Goal: Task Accomplishment & Management: Complete application form

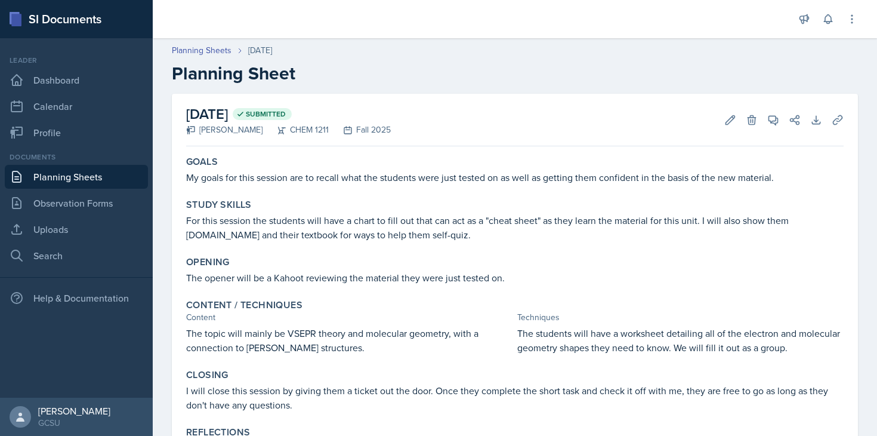
click at [82, 79] on link "Dashboard" at bounding box center [76, 80] width 143 height 24
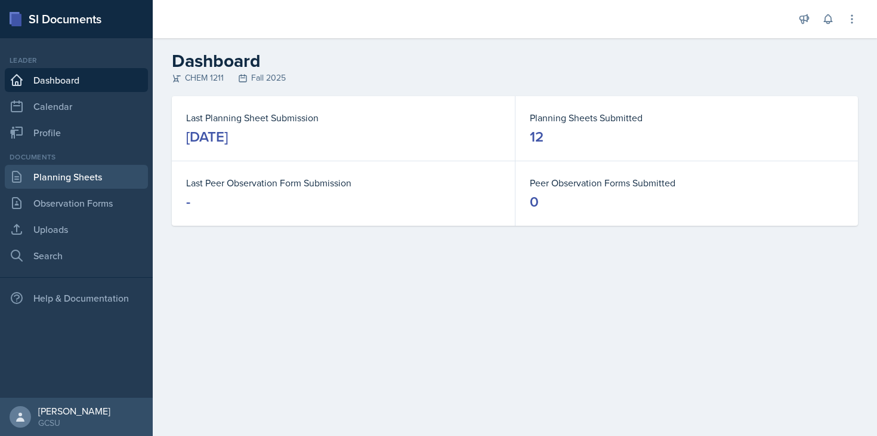
click at [94, 180] on link "Planning Sheets" at bounding box center [76, 177] width 143 height 24
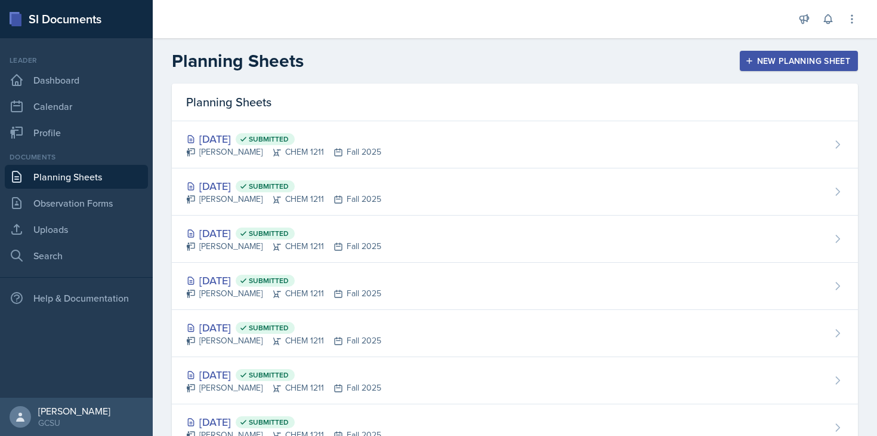
click at [778, 53] on button "New Planning Sheet" at bounding box center [799, 61] width 118 height 20
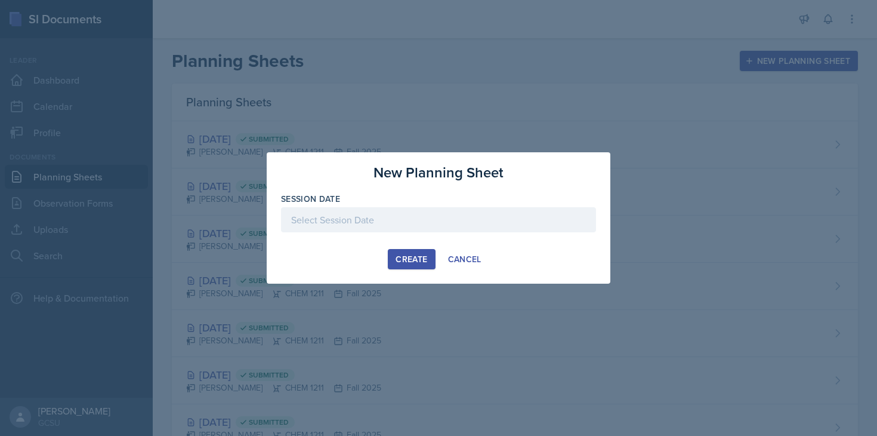
click at [332, 232] on div at bounding box center [438, 219] width 315 height 25
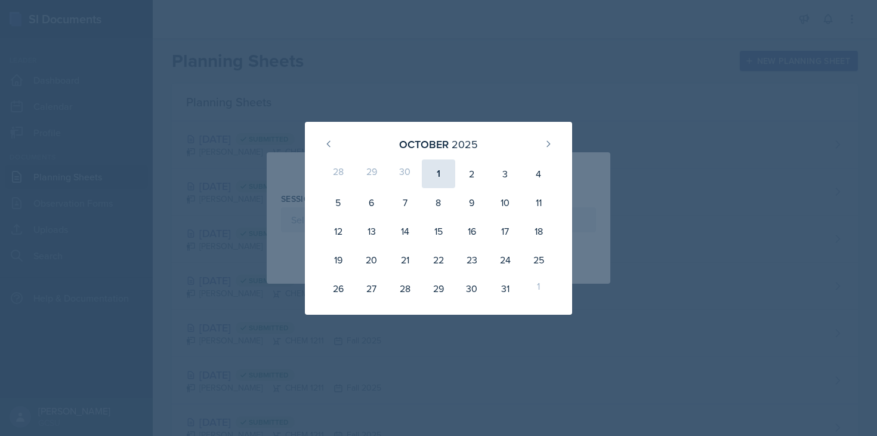
click at [435, 180] on div "1" at bounding box center [438, 173] width 33 height 29
type input "[DATE]"
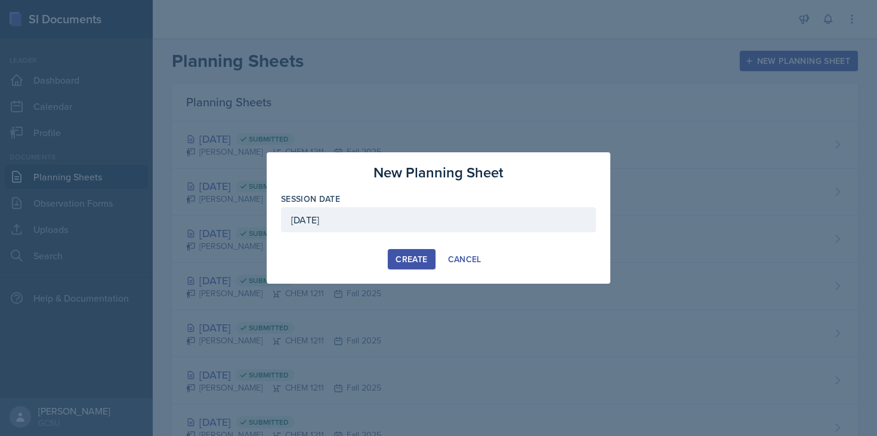
click at [414, 263] on div "Create" at bounding box center [412, 259] width 32 height 10
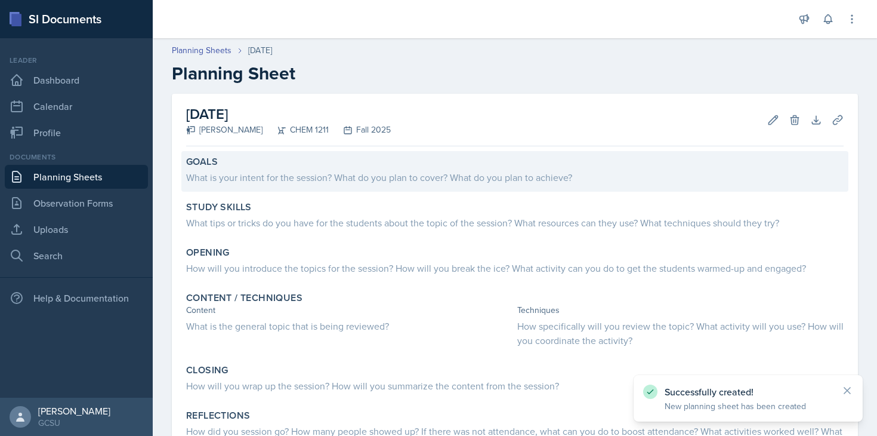
click at [383, 168] on div "What is your intent for the session? What do you plan to cover? What do you pla…" at bounding box center [515, 176] width 658 height 17
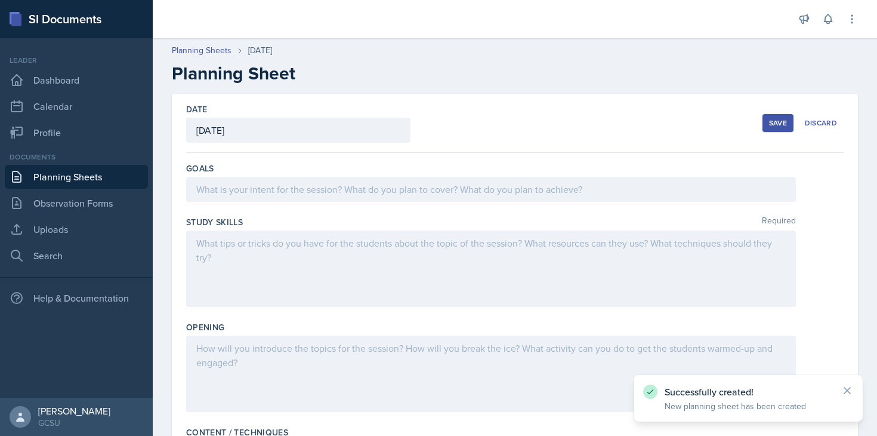
click at [381, 180] on div at bounding box center [491, 189] width 610 height 25
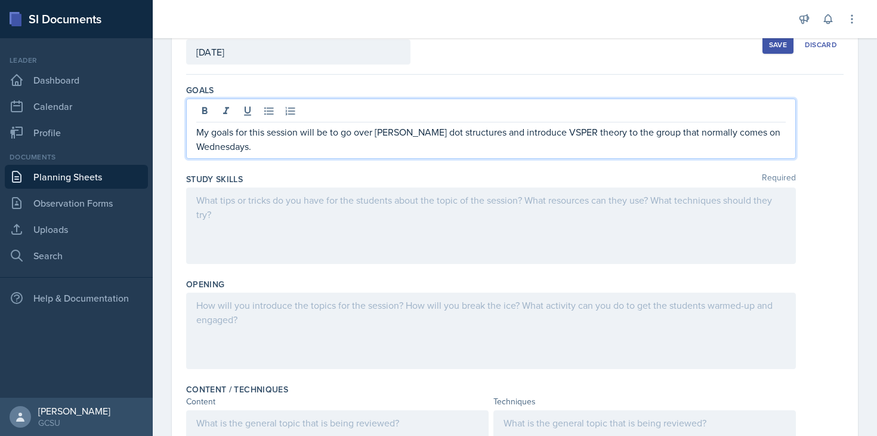
click at [424, 242] on div at bounding box center [491, 225] width 610 height 76
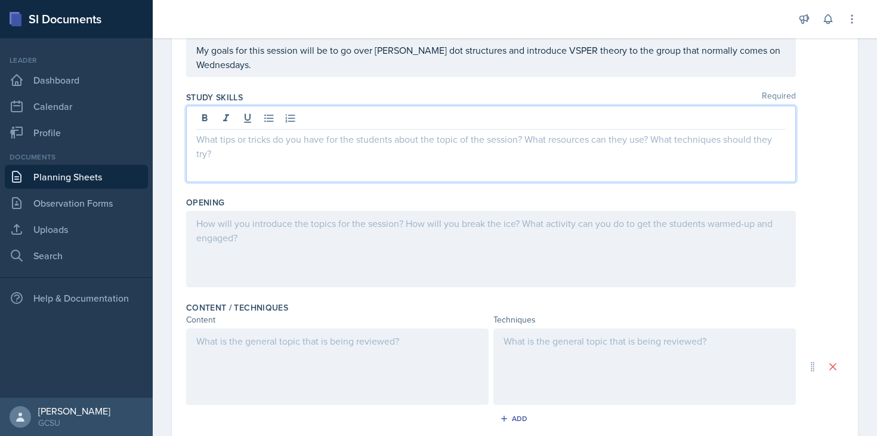
scroll to position [141, 0]
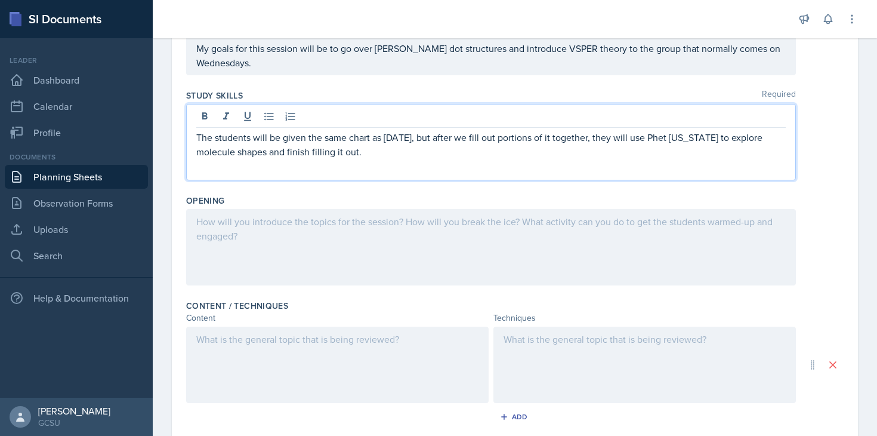
click at [367, 250] on div at bounding box center [491, 247] width 610 height 76
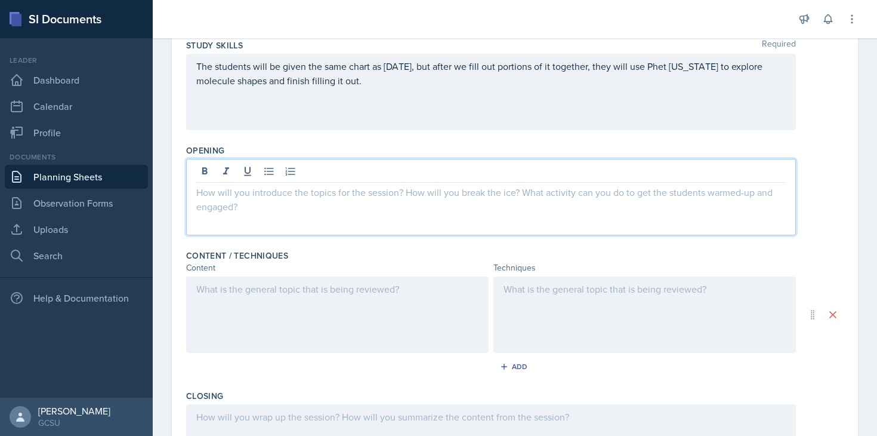
scroll to position [195, 0]
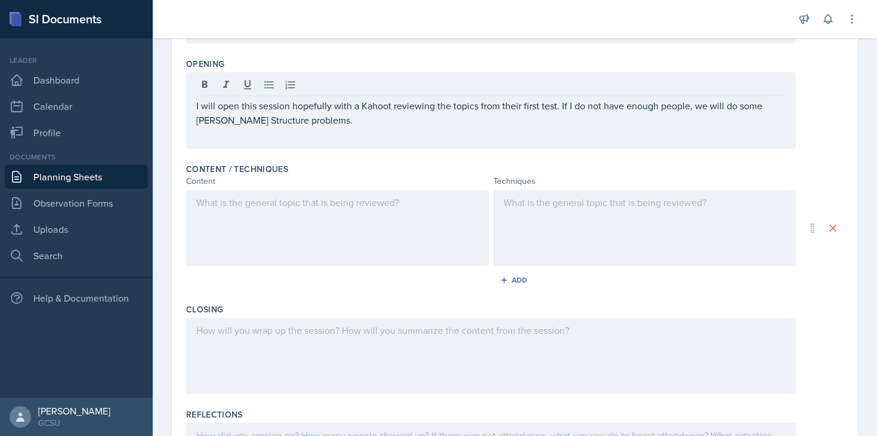
click at [343, 229] on div at bounding box center [337, 228] width 303 height 76
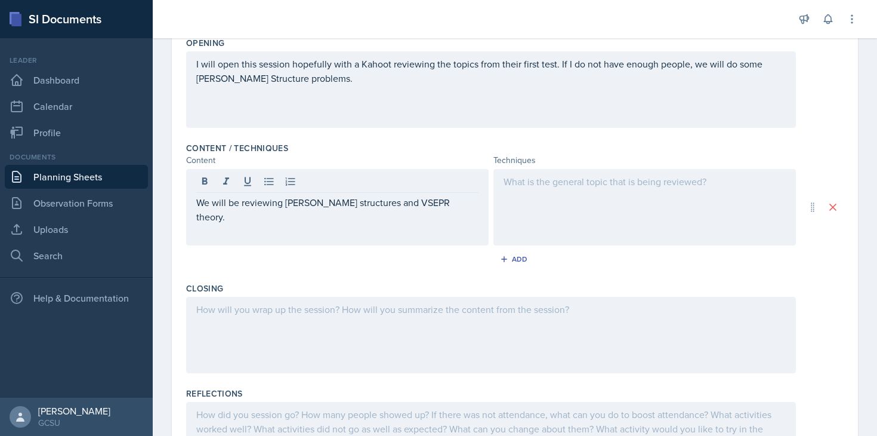
click at [550, 213] on div at bounding box center [645, 207] width 303 height 76
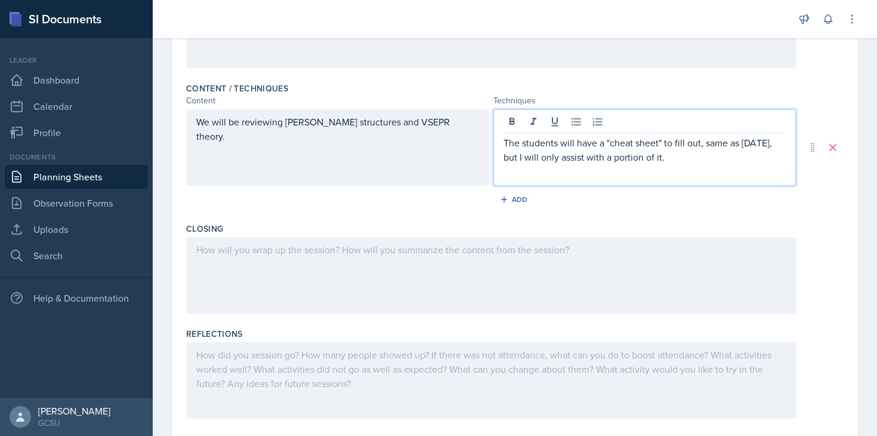
scroll to position [389, 0]
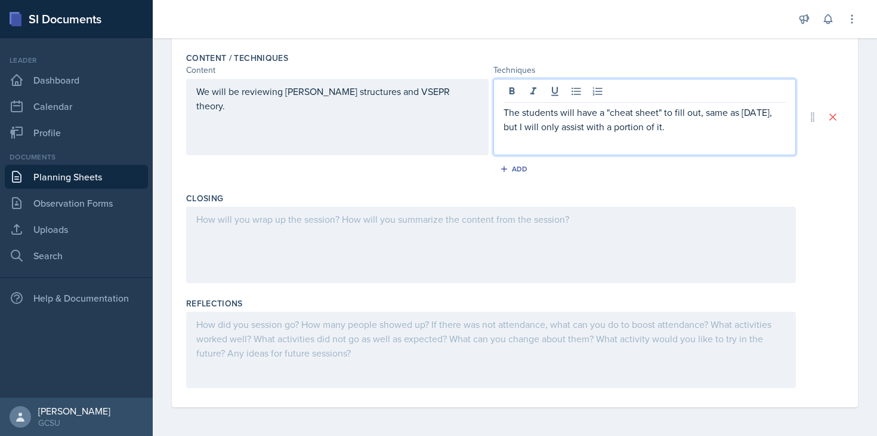
click at [433, 260] on div at bounding box center [491, 245] width 610 height 76
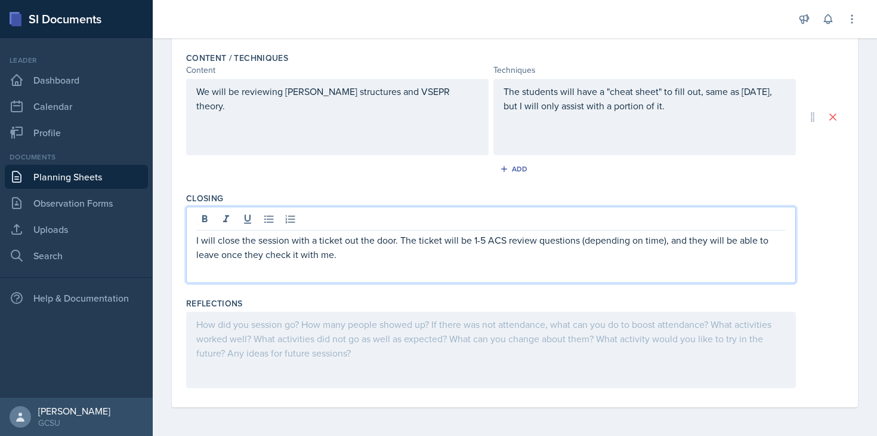
scroll to position [0, 0]
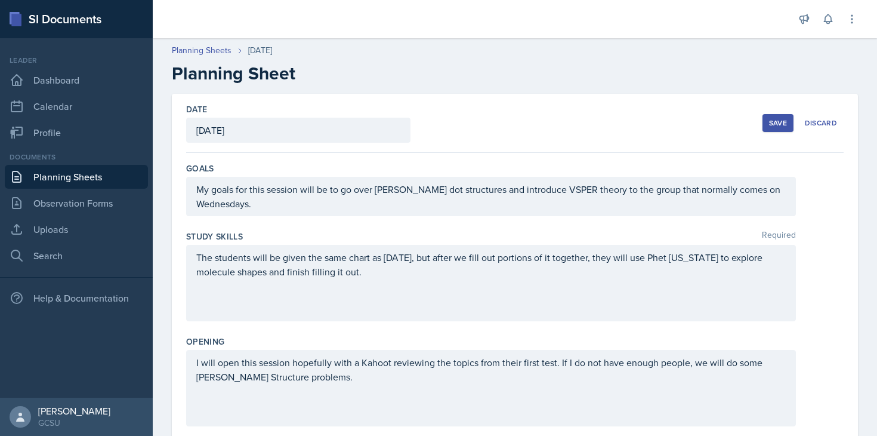
click at [772, 125] on div "Save" at bounding box center [778, 123] width 18 height 10
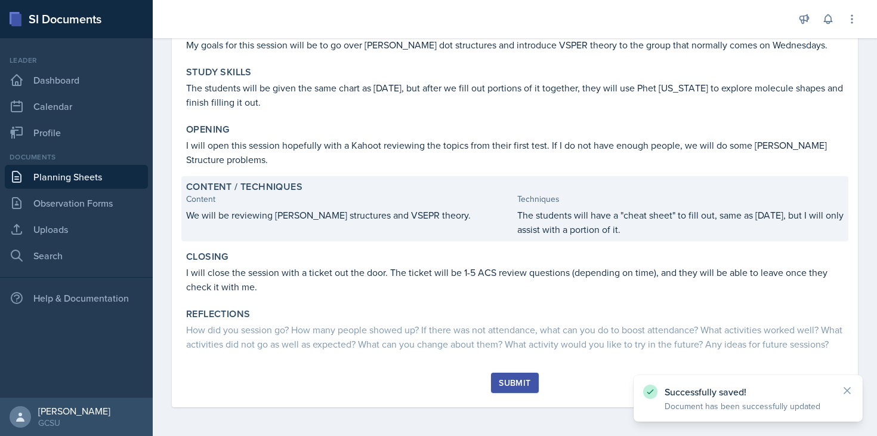
scroll to position [147, 0]
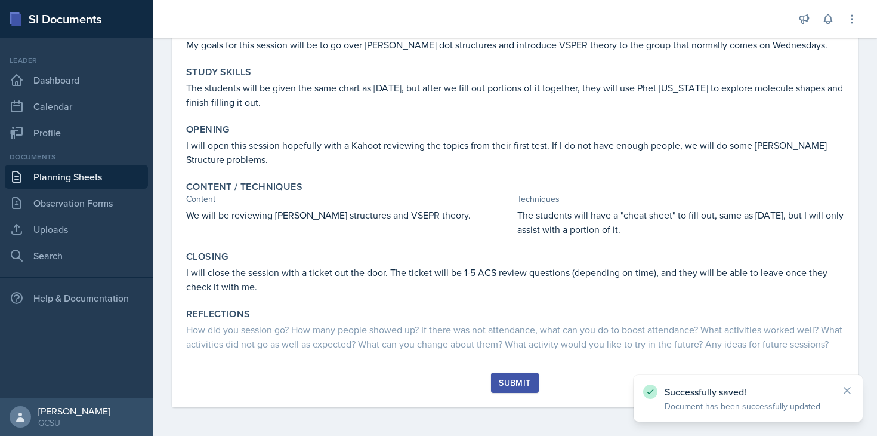
click at [510, 384] on div "Submit" at bounding box center [515, 383] width 32 height 10
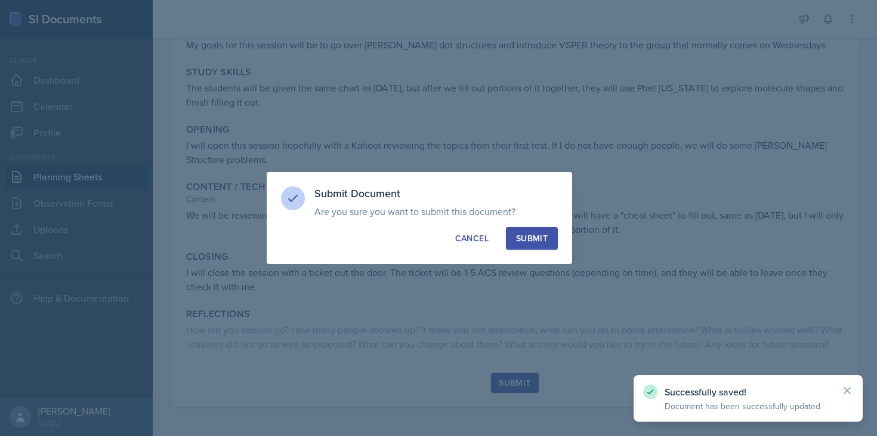
click at [543, 239] on div "Submit" at bounding box center [532, 238] width 32 height 12
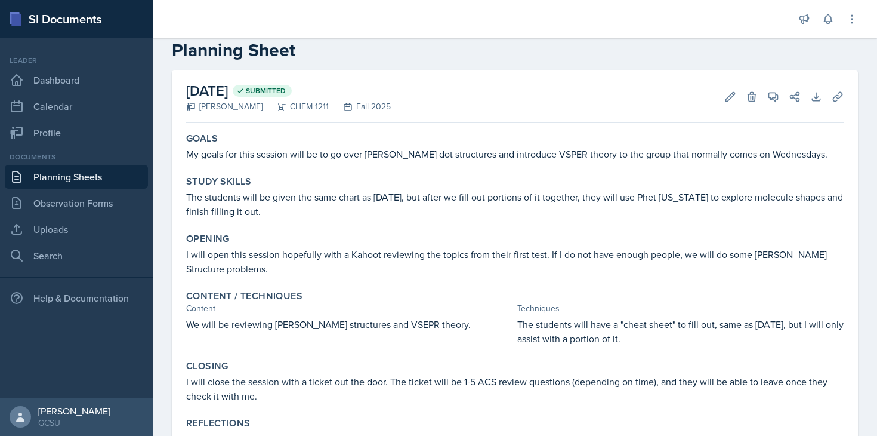
scroll to position [33, 0]
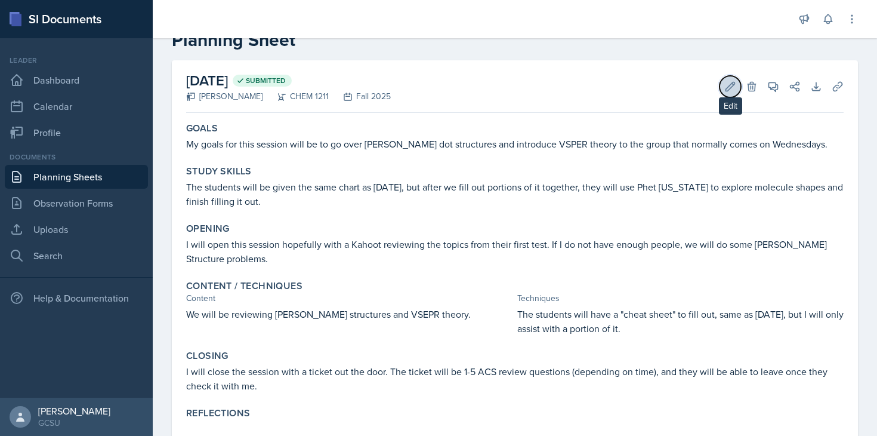
click at [731, 89] on icon at bounding box center [731, 87] width 12 height 12
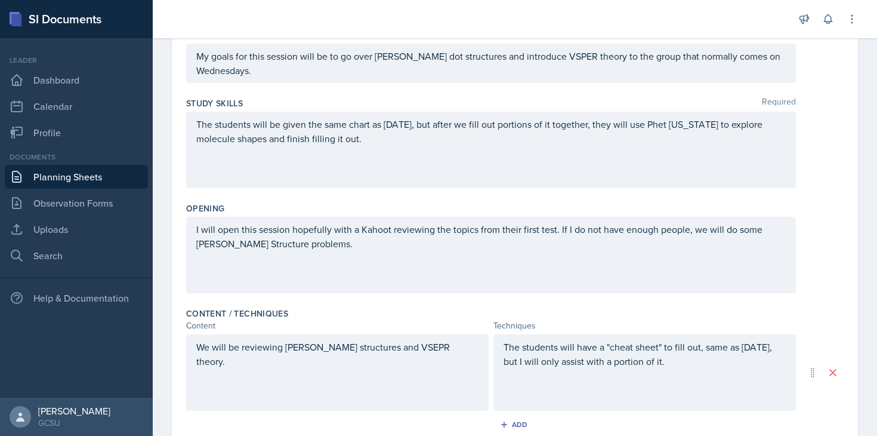
scroll to position [141, 0]
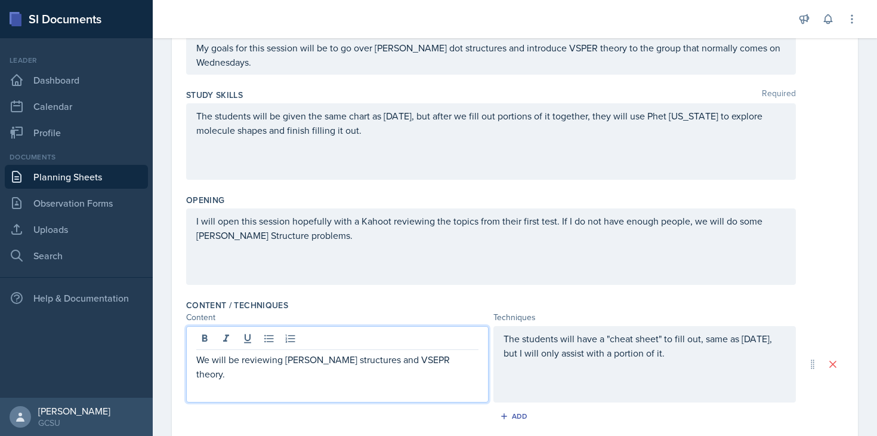
click at [396, 352] on p "We will be reviewing [PERSON_NAME] structures and VSEPR theory." at bounding box center [337, 366] width 282 height 29
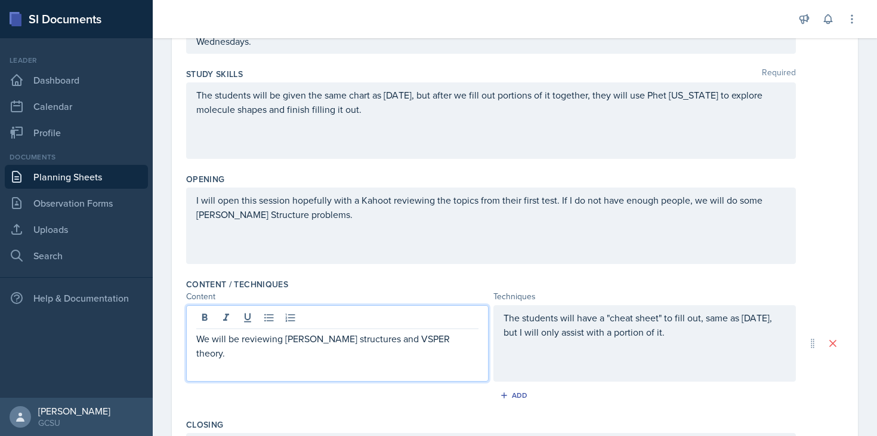
scroll to position [0, 0]
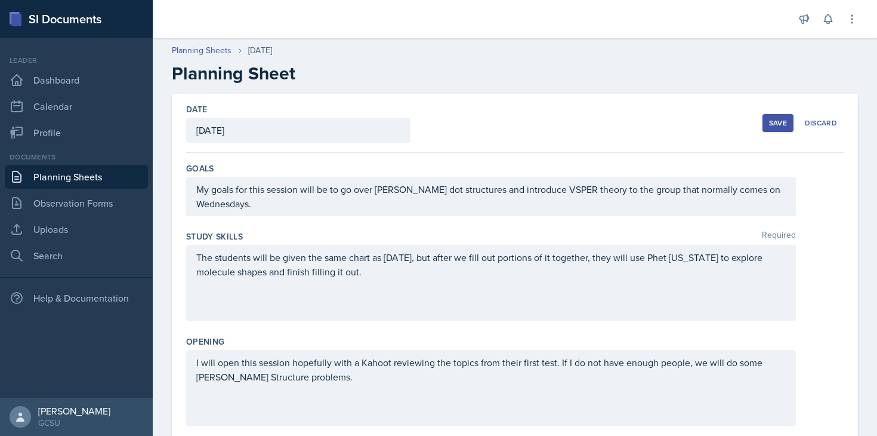
click at [775, 127] on div "Save" at bounding box center [778, 123] width 18 height 10
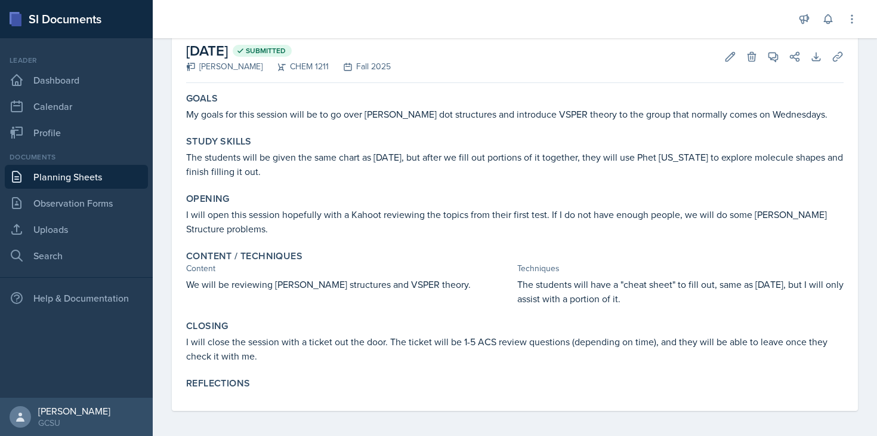
scroll to position [67, 0]
